Goal: Information Seeking & Learning: Learn about a topic

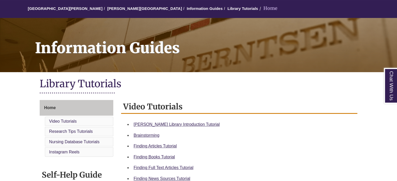
scroll to position [50, 0]
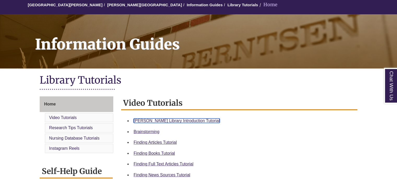
click at [143, 121] on link "Berntsen Library Introduction Tutorial" at bounding box center [177, 121] width 86 height 4
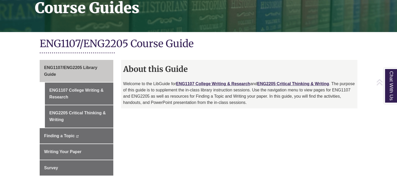
scroll to position [115, 0]
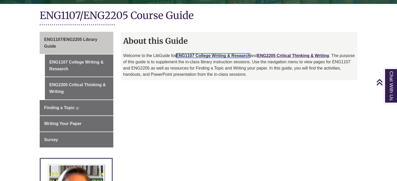
click at [197, 57] on link "ENG1107 College Writing & Research" at bounding box center [213, 55] width 74 height 4
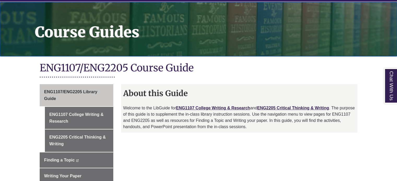
scroll to position [63, 0]
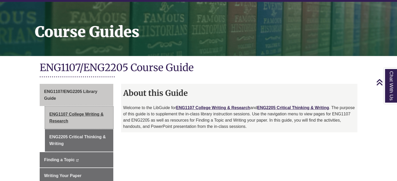
click at [94, 119] on link "ENG1107 College Writing & Research" at bounding box center [79, 118] width 68 height 22
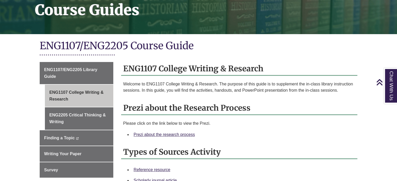
scroll to position [86, 0]
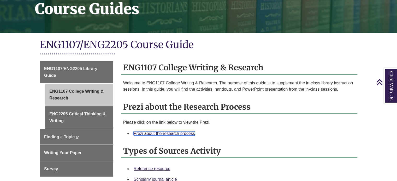
click at [172, 132] on link "Prezi about the research process" at bounding box center [164, 134] width 61 height 4
